Goal: Find specific page/section: Find specific page/section

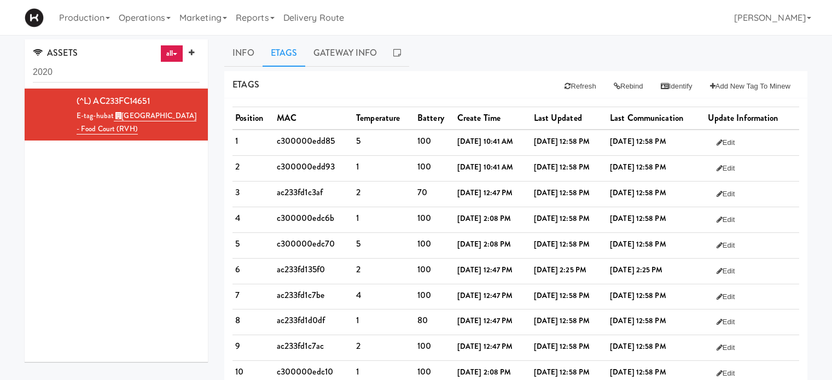
scroll to position [2, 0]
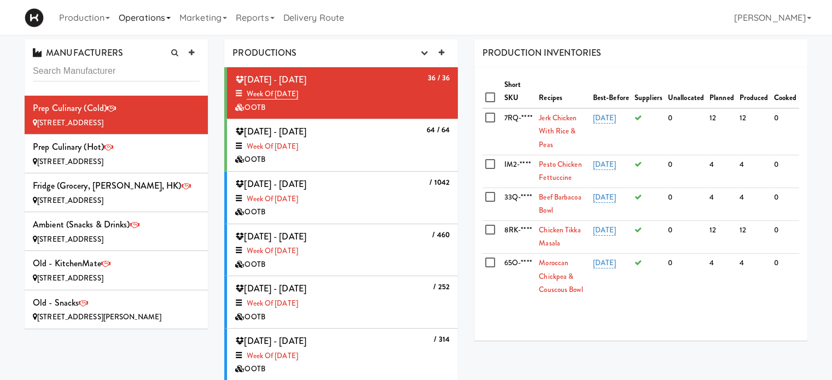
click at [147, 28] on link "Operations" at bounding box center [144, 17] width 61 height 35
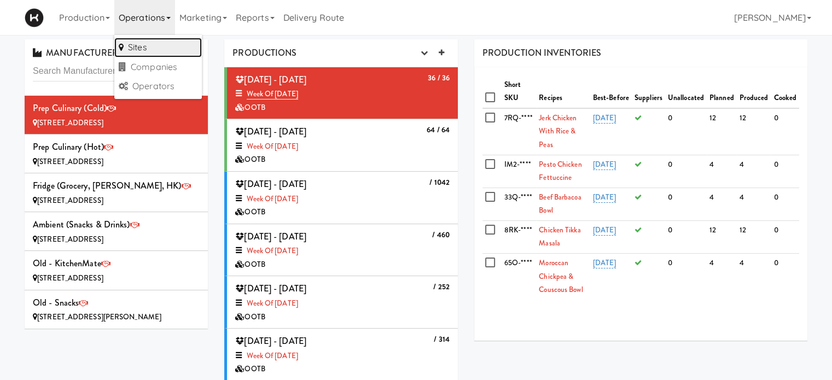
click at [148, 44] on link "Sites" at bounding box center [158, 48] width 88 height 20
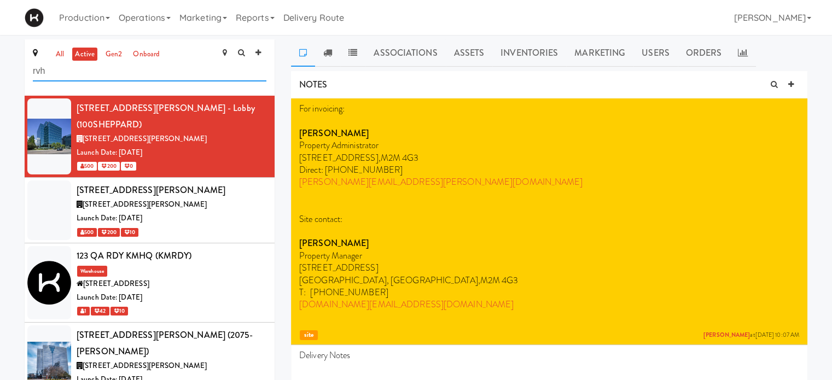
type input "rvh"
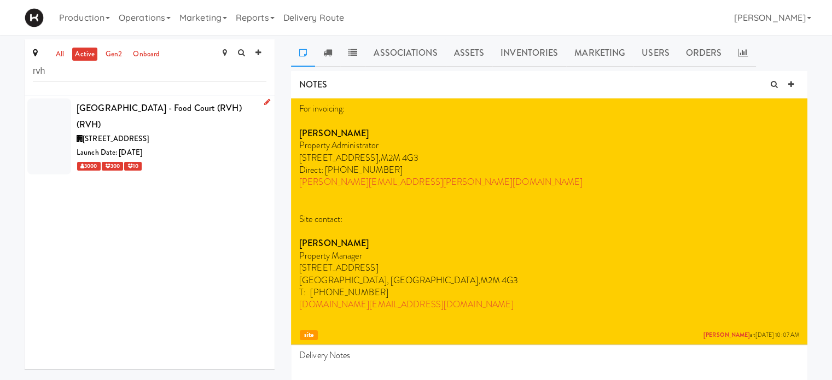
click at [184, 104] on div "[GEOGRAPHIC_DATA] - Food Court (RVH) (RVH)" at bounding box center [172, 116] width 190 height 32
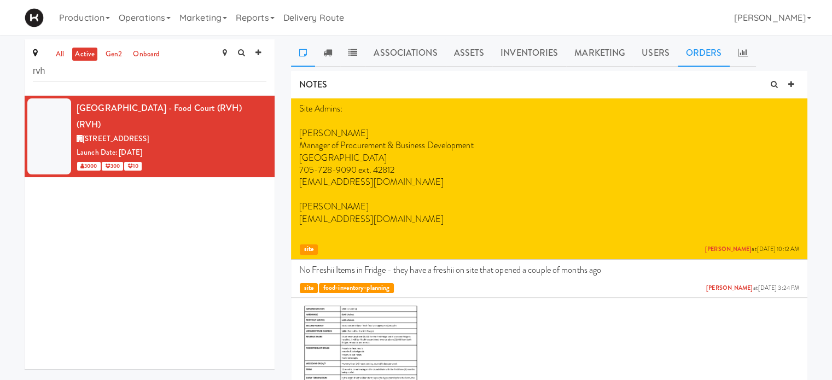
click at [702, 53] on link "Orders" at bounding box center [704, 52] width 53 height 27
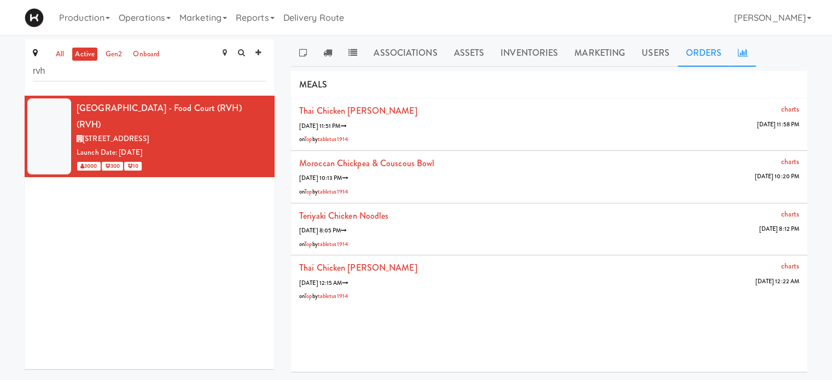
click at [744, 55] on icon at bounding box center [743, 52] width 10 height 9
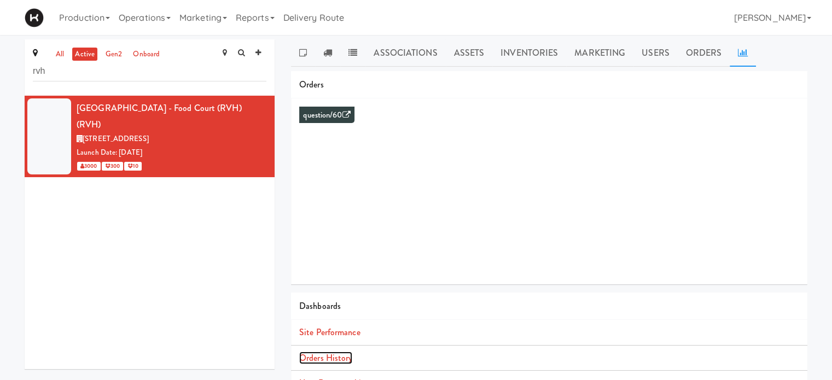
click at [344, 353] on link "Orders History" at bounding box center [325, 358] width 53 height 13
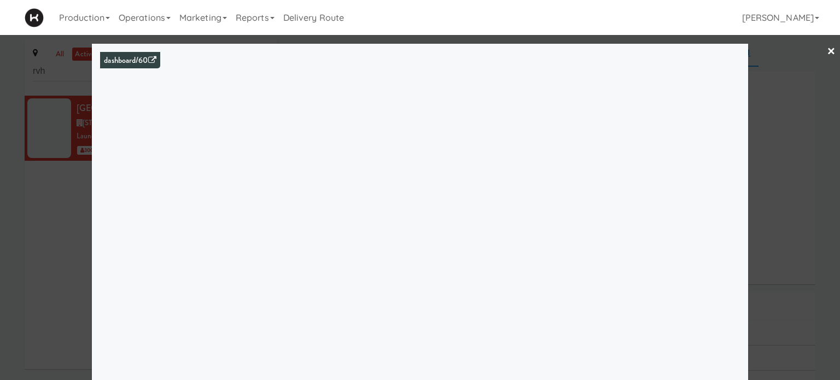
click at [827, 52] on link "×" at bounding box center [831, 52] width 9 height 34
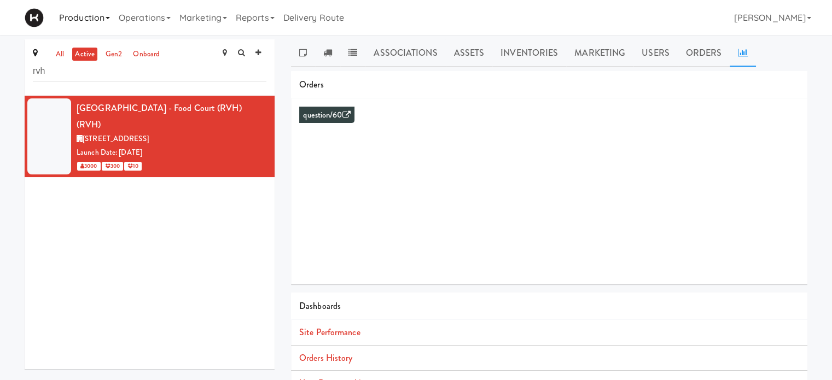
click at [79, 10] on link "Production" at bounding box center [85, 17] width 60 height 35
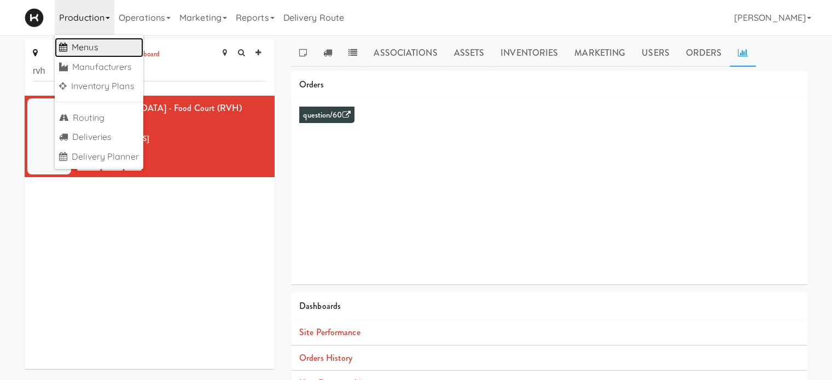
click at [96, 49] on link "Menus" at bounding box center [99, 48] width 89 height 20
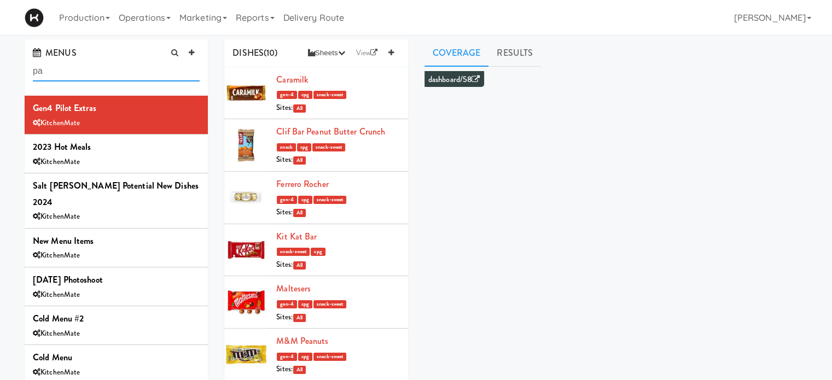
type input "p"
type input "g"
click at [166, 11] on link "Operations" at bounding box center [144, 17] width 61 height 35
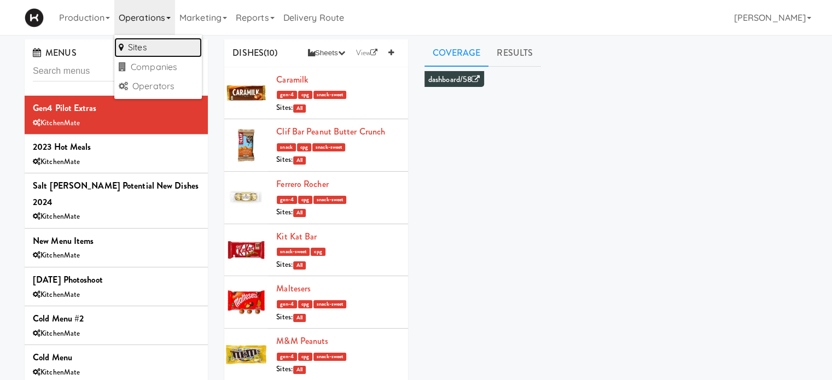
click at [156, 50] on link "Sites" at bounding box center [158, 48] width 88 height 20
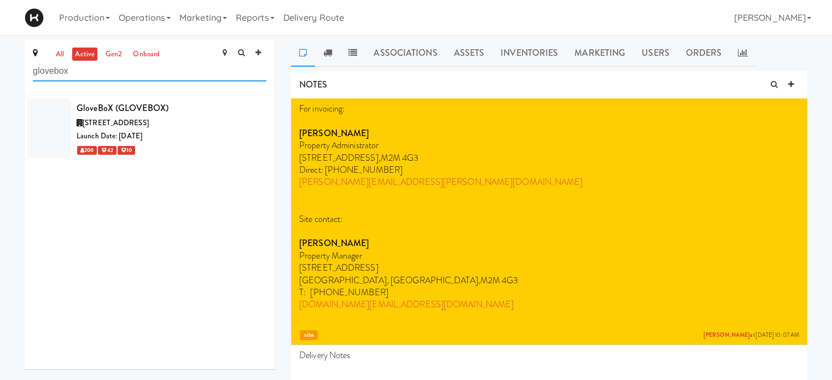
type input "glovebox"
click at [156, 106] on div "GloveBoX (GLOVEBOX)" at bounding box center [172, 108] width 190 height 16
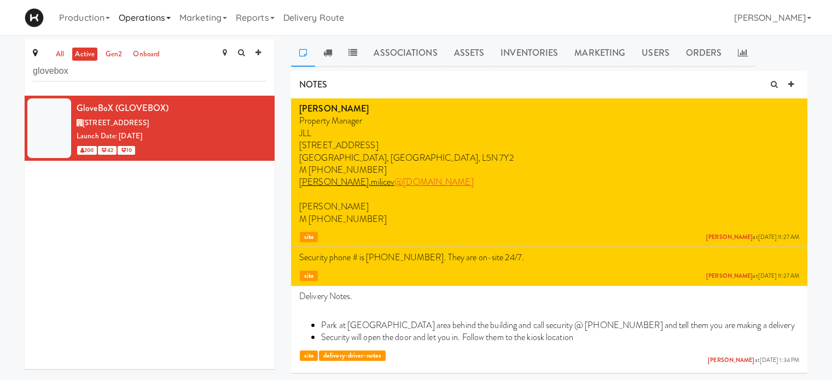
click at [152, 16] on link "Operations" at bounding box center [144, 17] width 61 height 35
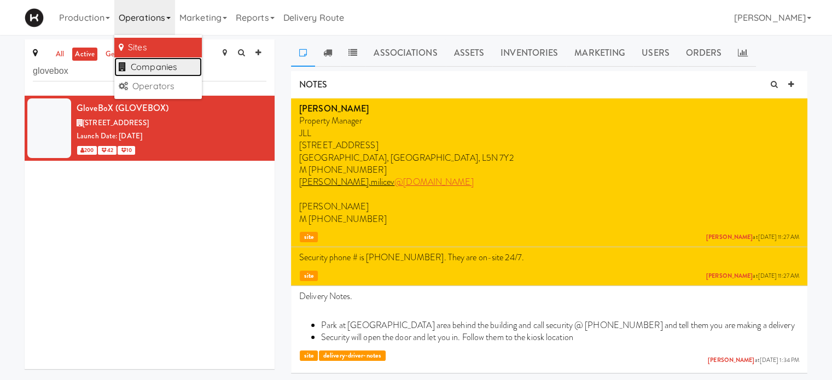
click at [142, 66] on link "Companies" at bounding box center [158, 67] width 88 height 20
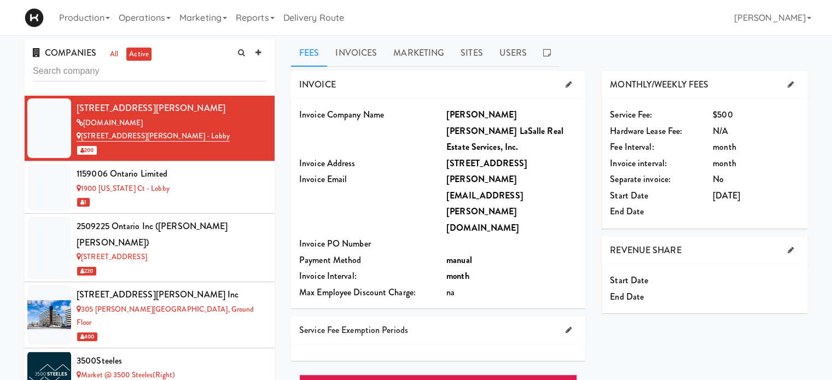
type input "a"
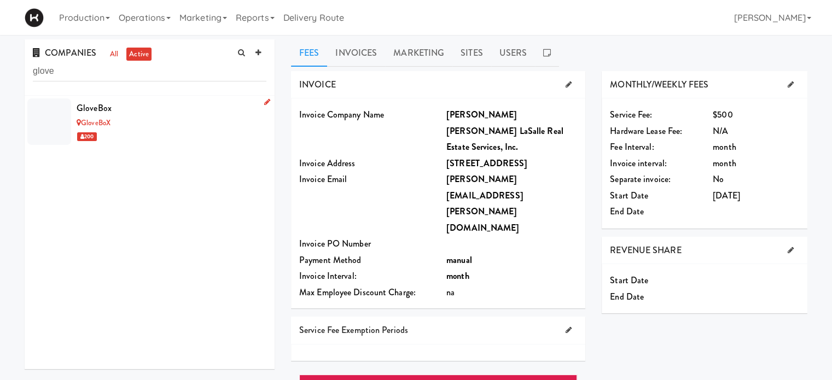
click at [162, 112] on div "GloveBox" at bounding box center [172, 108] width 190 height 16
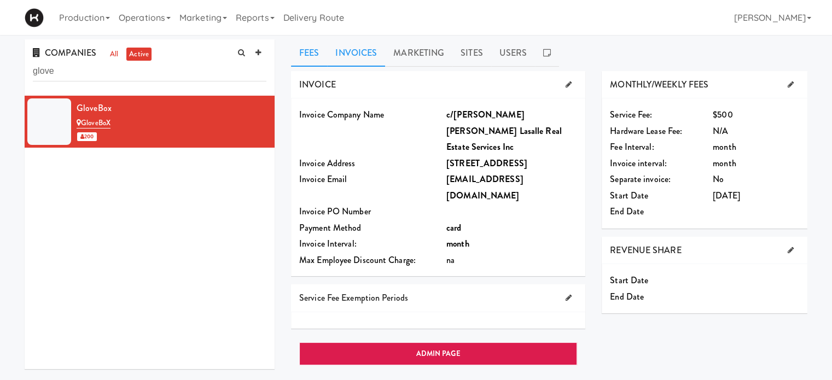
click at [343, 60] on link "Invoices" at bounding box center [356, 52] width 58 height 27
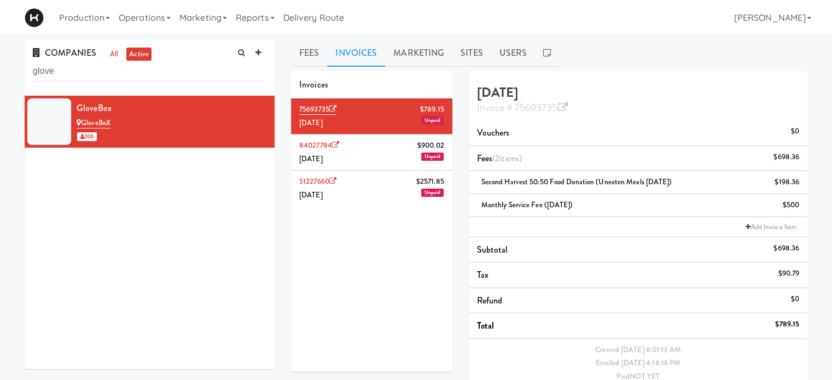
click at [357, 153] on li "84027784 $900.[DATE] Unpaid" at bounding box center [371, 153] width 161 height 36
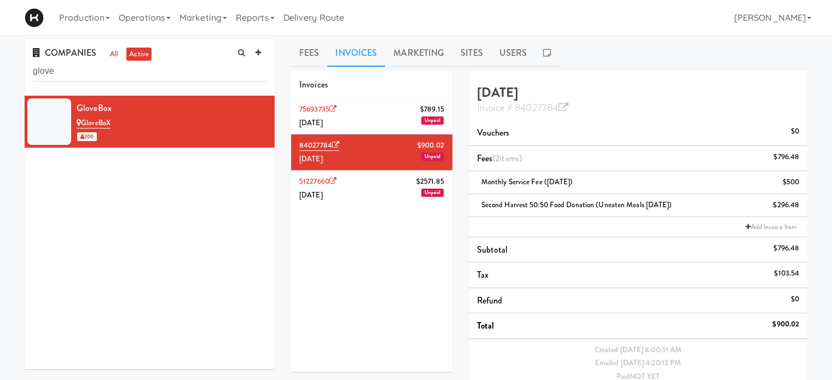
click at [368, 183] on li "51227660 $2571.85 [DATE] Unpaid" at bounding box center [371, 189] width 161 height 36
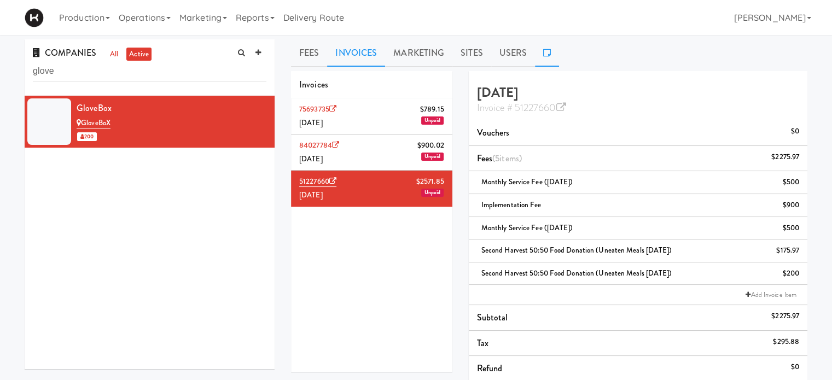
click at [549, 54] on link at bounding box center [547, 52] width 24 height 27
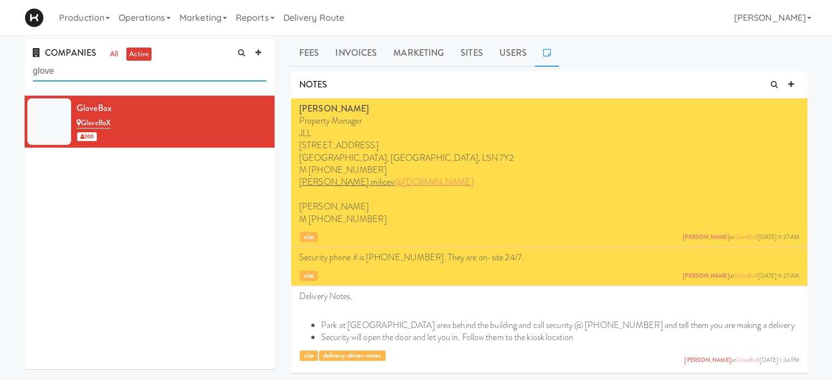
click at [72, 65] on input "glove" at bounding box center [150, 71] width 234 height 20
type input "g"
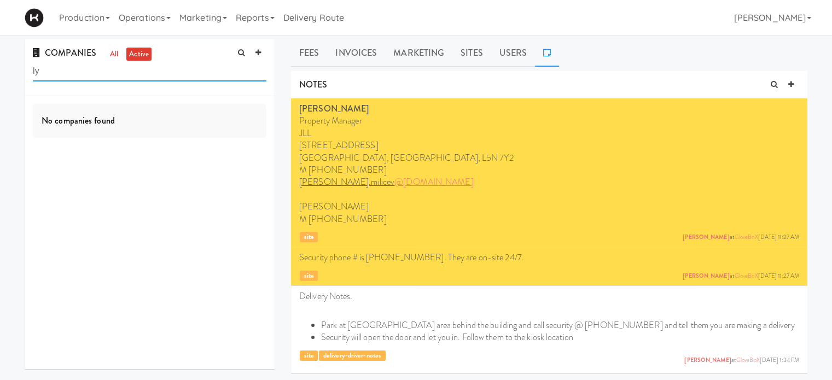
type input "l"
click at [175, 22] on link "Operations" at bounding box center [144, 17] width 61 height 35
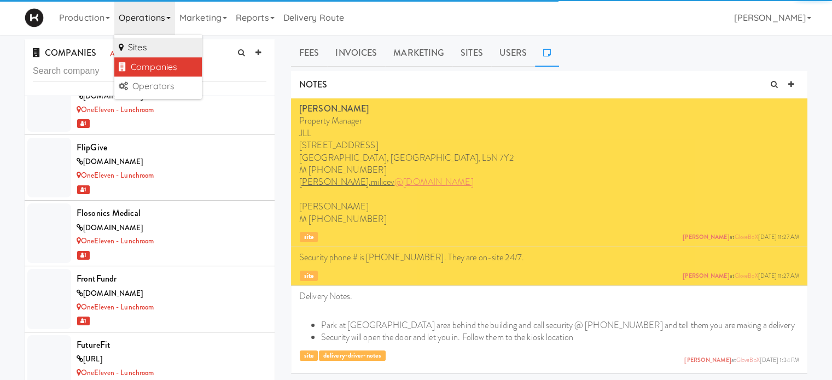
scroll to position [3372, 0]
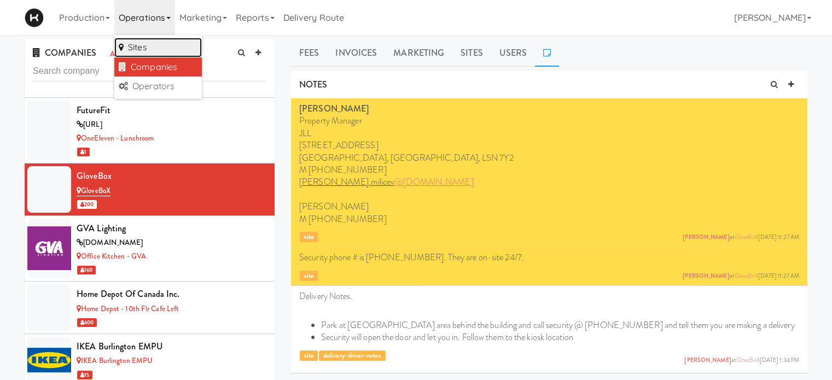
click at [153, 46] on link "Sites" at bounding box center [158, 48] width 88 height 20
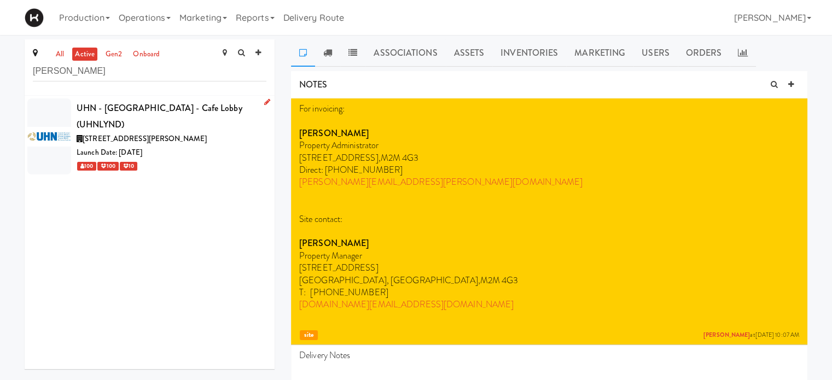
type input "[PERSON_NAME]"
click at [190, 123] on div "UHN - [GEOGRAPHIC_DATA] - Cafe Lobby (UHNLYND)" at bounding box center [172, 116] width 190 height 32
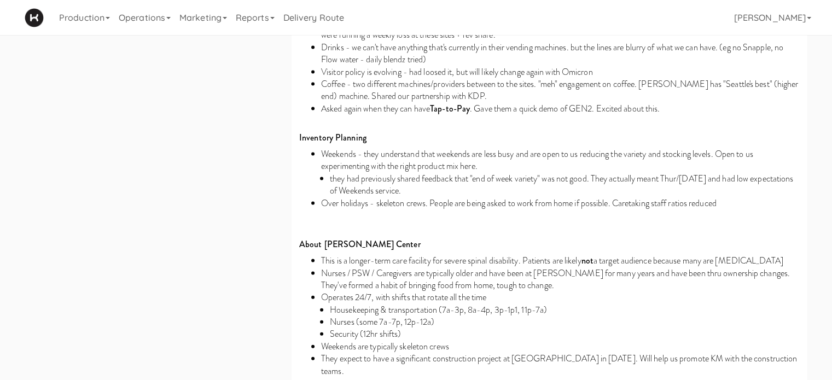
scroll to position [2307, 0]
